Goal: Task Accomplishment & Management: Use online tool/utility

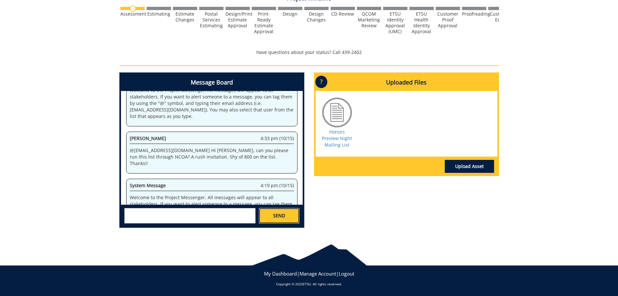
scroll to position [9649, 0]
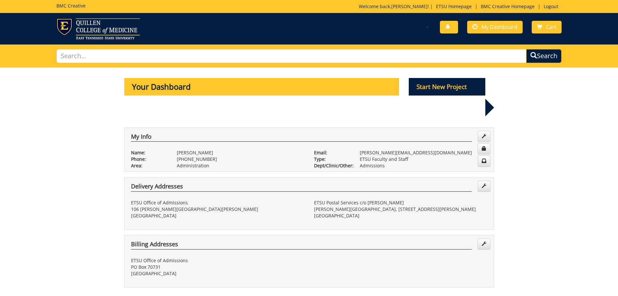
scroll to position [292, 0]
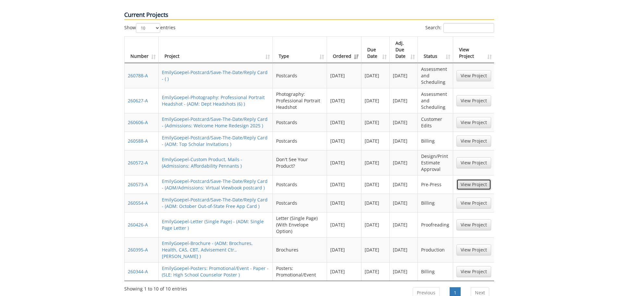
click at [486, 179] on link "View Project" at bounding box center [474, 184] width 35 height 11
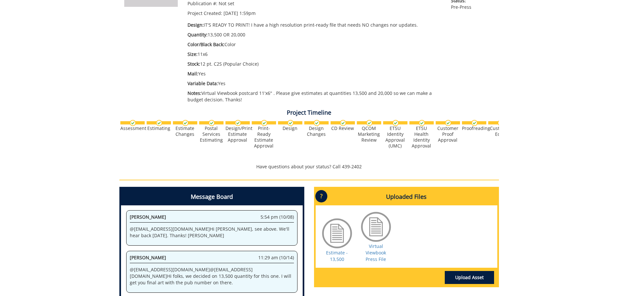
scroll to position [227, 0]
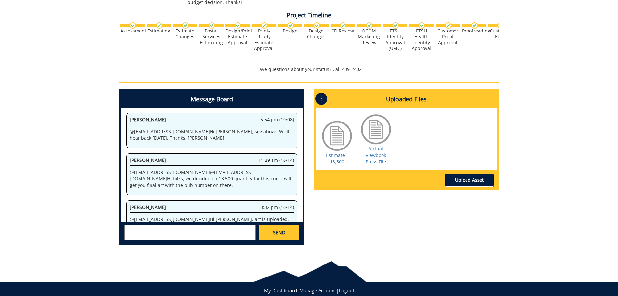
click at [466, 182] on link "Upload Asset" at bounding box center [469, 179] width 49 height 13
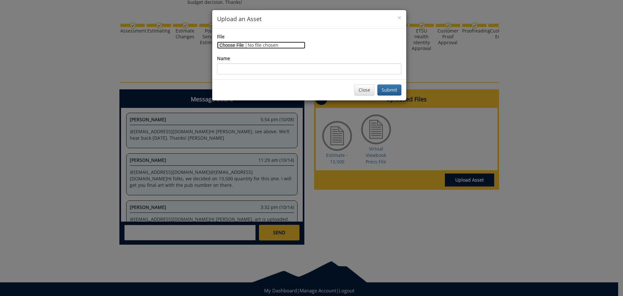
click at [243, 48] on input "File" at bounding box center [261, 45] width 88 height 7
type input "C:\fakepath\Virtual Viewbook [DATE]_addressonly.xlsx"
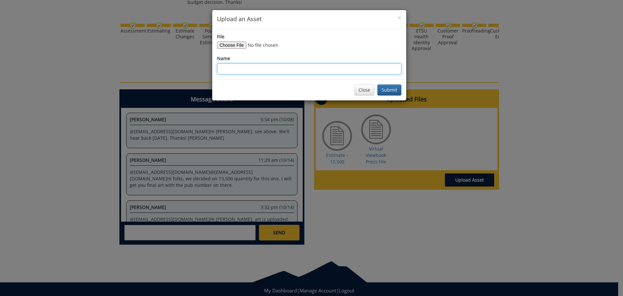
click at [258, 72] on input "Name" at bounding box center [309, 68] width 184 height 11
type input "Mailing List Virtual Viewbook"
click at [388, 88] on button "Submit" at bounding box center [389, 89] width 24 height 11
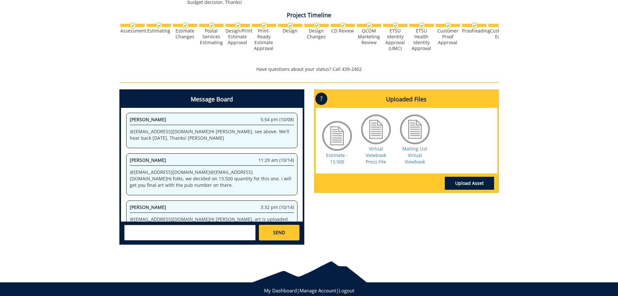
click at [187, 235] on textarea at bounding box center [189, 233] width 131 height 16
click at [210, 228] on textarea "@[EMAIL_ADDRESS][DOMAIN_NAME] Hi [PERSON_NAME], mailing list is uploaded. Thank…" at bounding box center [189, 233] width 131 height 16
type textarea "@[EMAIL_ADDRESS][DOMAIN_NAME] Hi [PERSON_NAME], mailing list is uploaded. Thank…"
click at [275, 232] on span "SEND" at bounding box center [279, 232] width 12 height 6
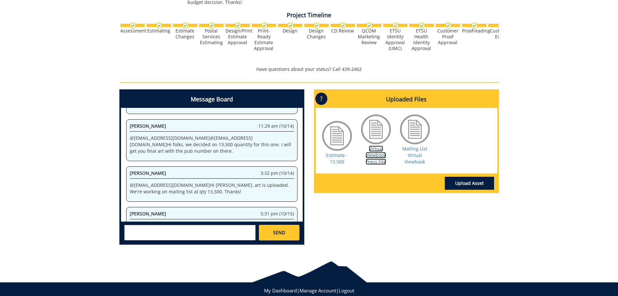
click at [373, 159] on link "Virtual Viewbook Press File" at bounding box center [376, 154] width 20 height 19
